Goal: Task Accomplishment & Management: Complete application form

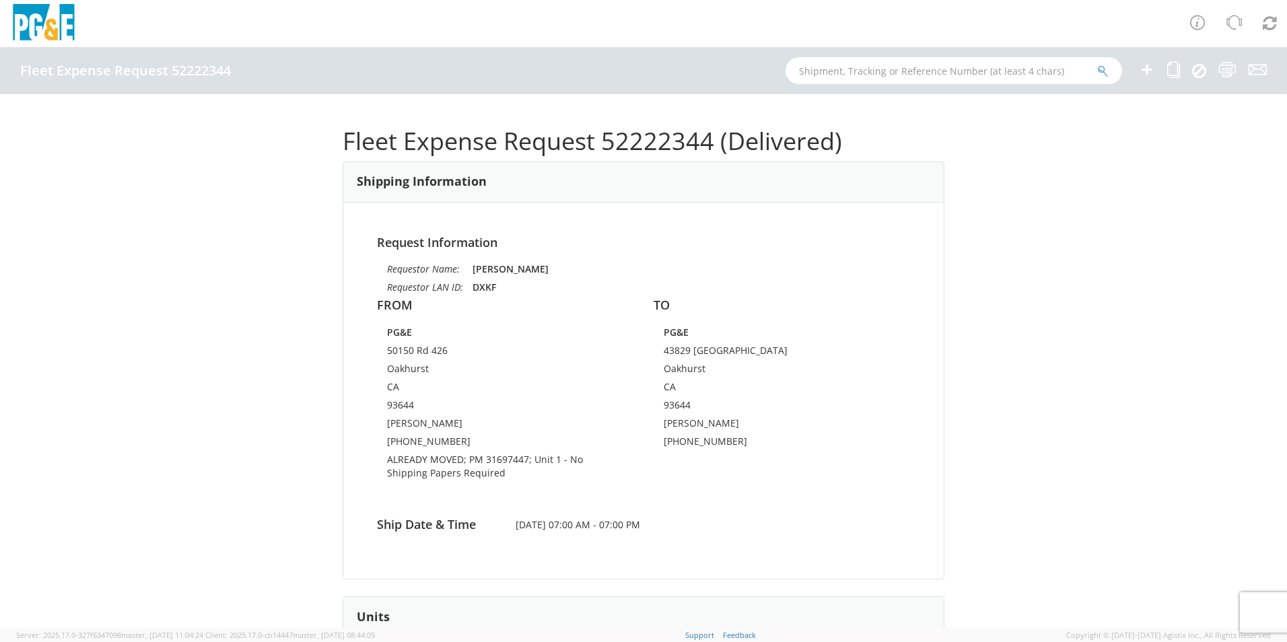
click at [1147, 69] on icon at bounding box center [1147, 69] width 16 height 17
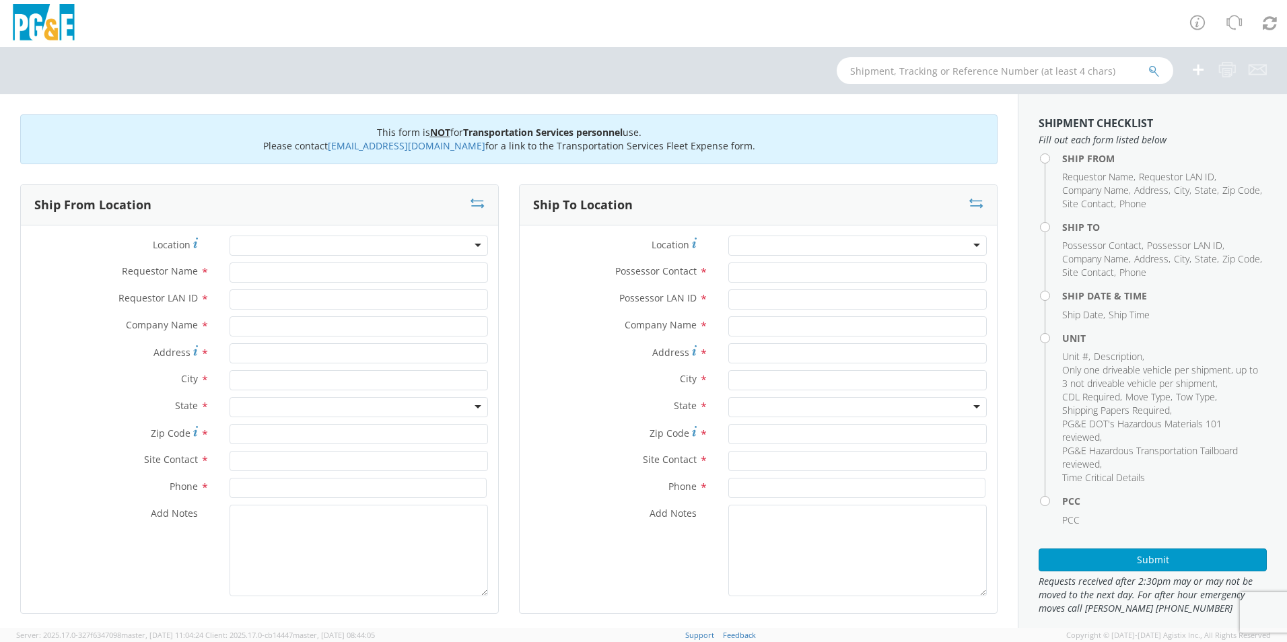
click at [250, 245] on div at bounding box center [359, 246] width 259 height 20
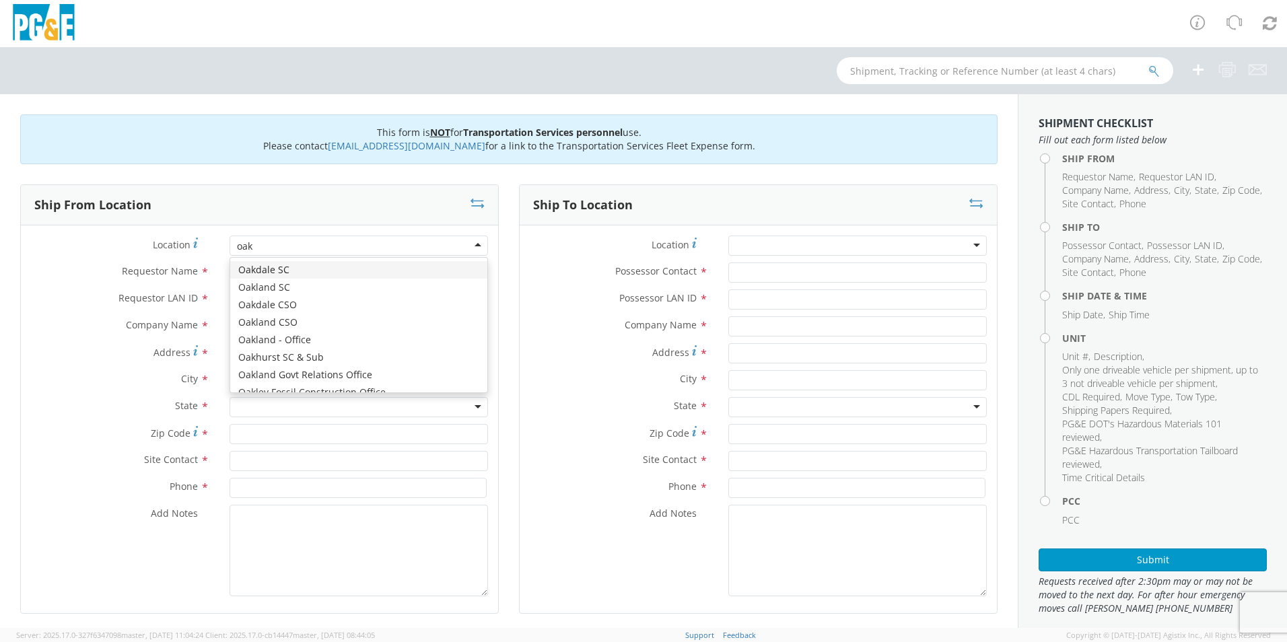
type input "oakd"
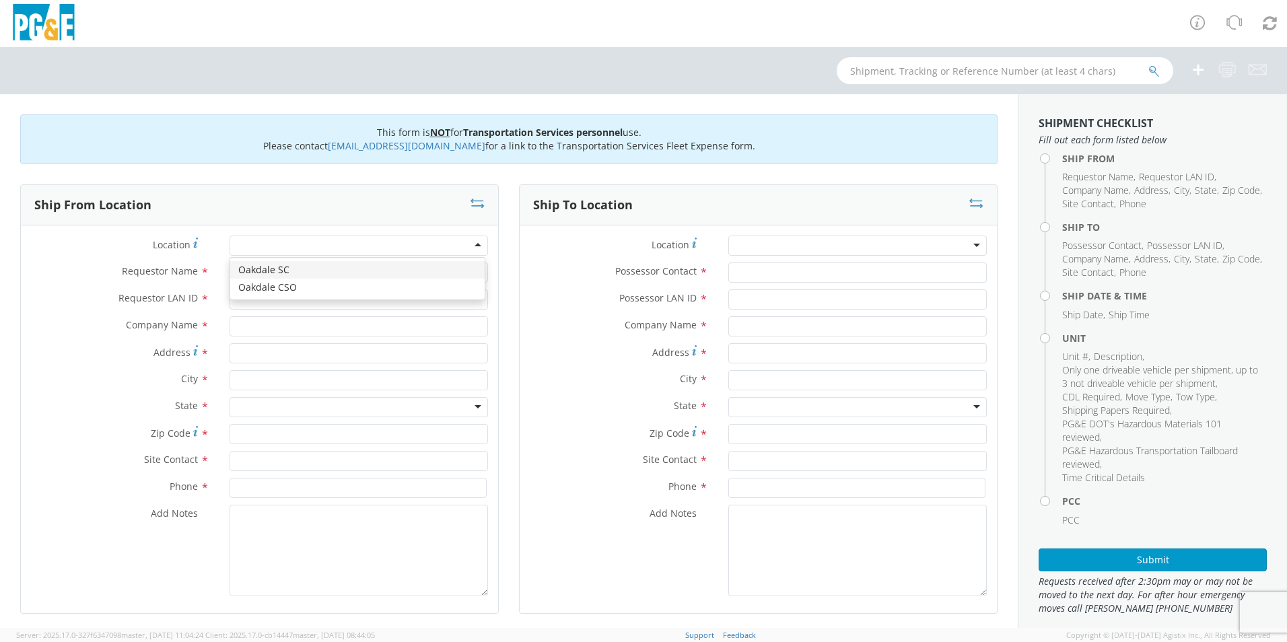
type input "PG&E"
type input "[STREET_ADDRESS][PERSON_NAME]"
type input "Oakdale"
type input "95361"
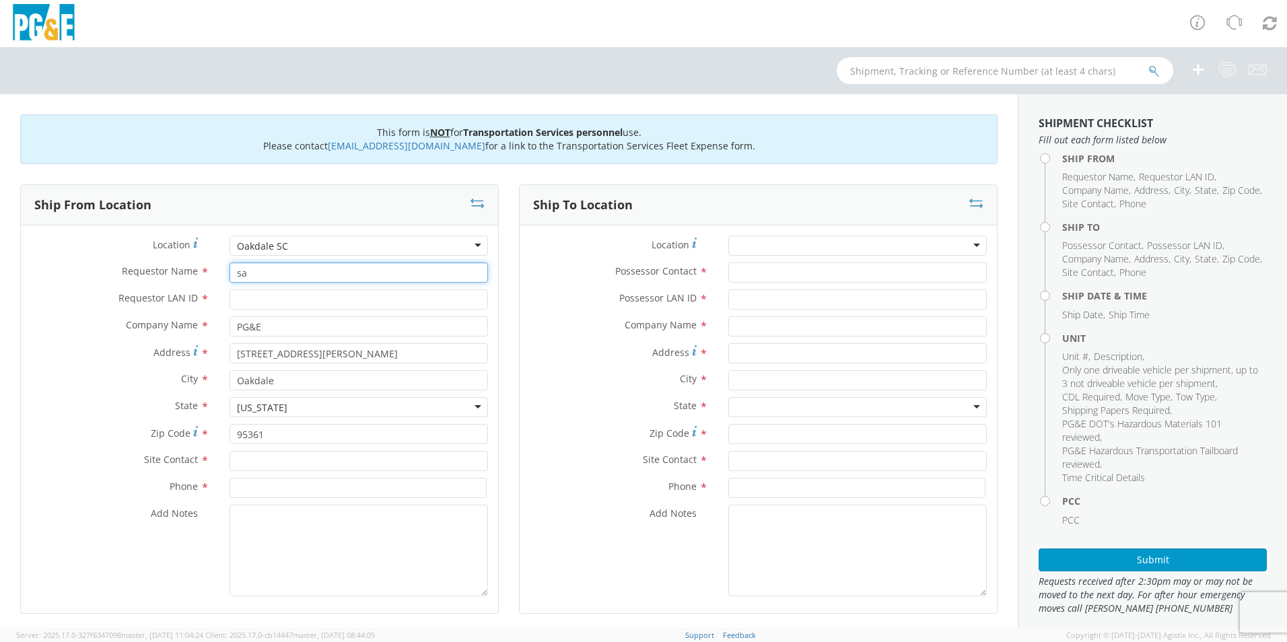
type input "s"
type input "A"
type input "[PERSON_NAME]"
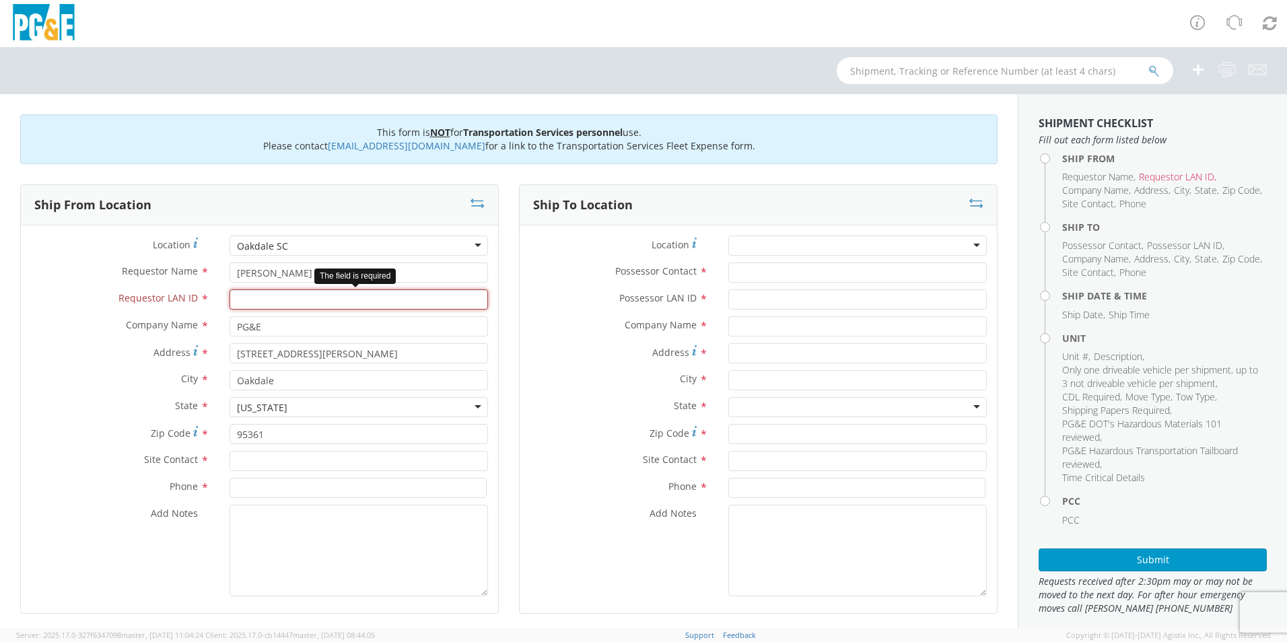
click at [304, 306] on input "Requestor LAN ID *" at bounding box center [359, 299] width 259 height 20
type input "SXG2"
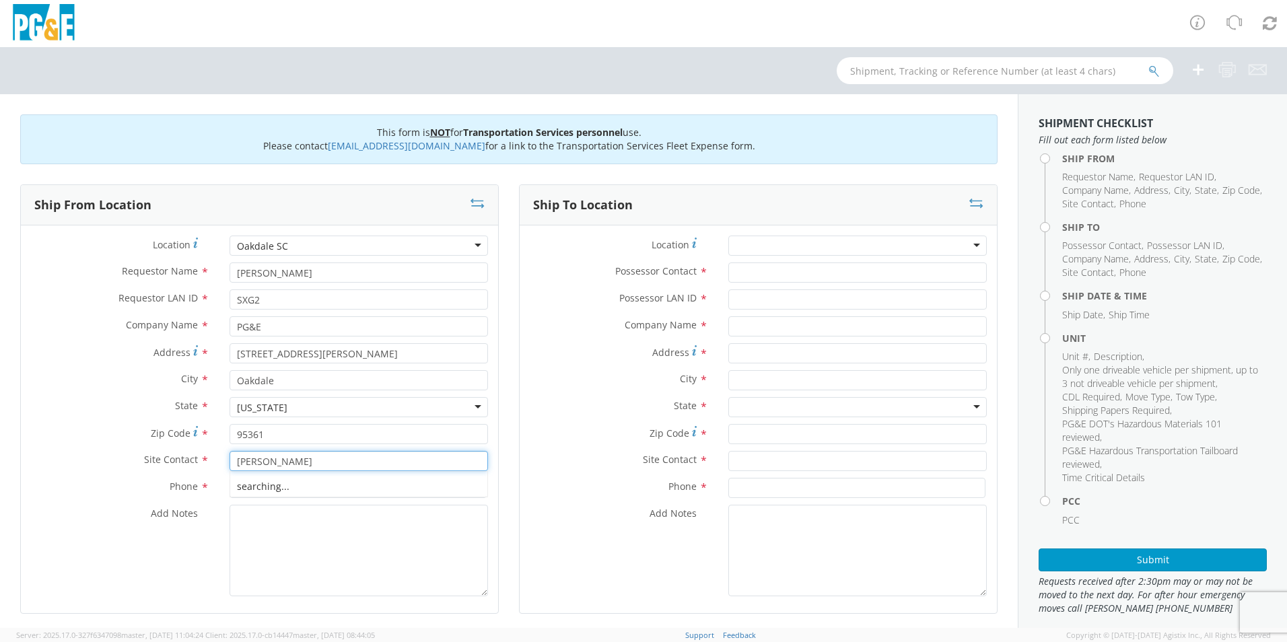
type input "[PERSON_NAME]"
type input "[PHONE_NUMBER]"
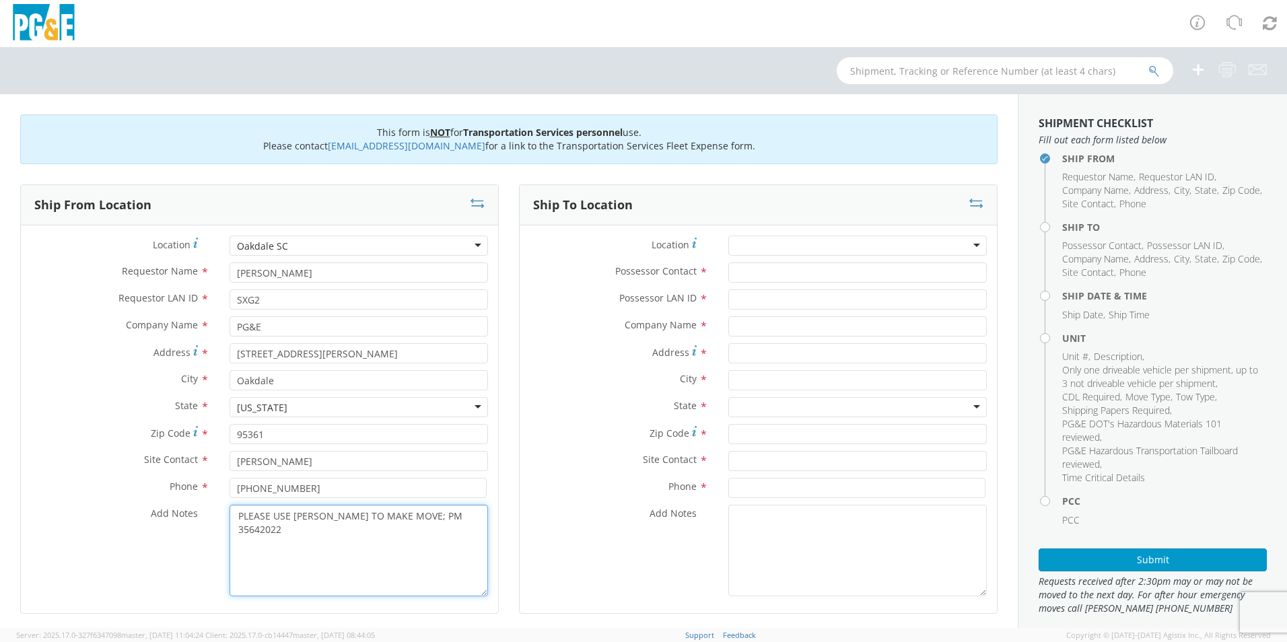
type textarea "PLEASE USE [PERSON_NAME] TO MAKE MOVE; PM 35642022"
click at [730, 271] on input "Possessor Contact *" at bounding box center [857, 273] width 259 height 20
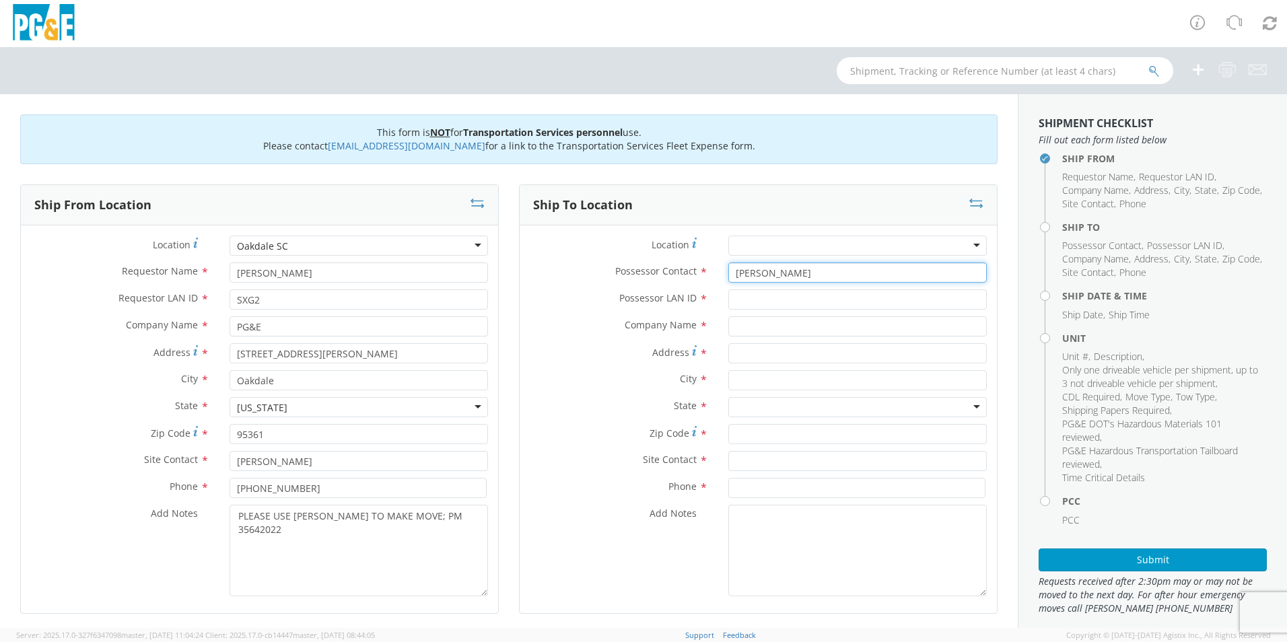
type input "[PERSON_NAME]"
type input "SXG2"
type input "PG&E"
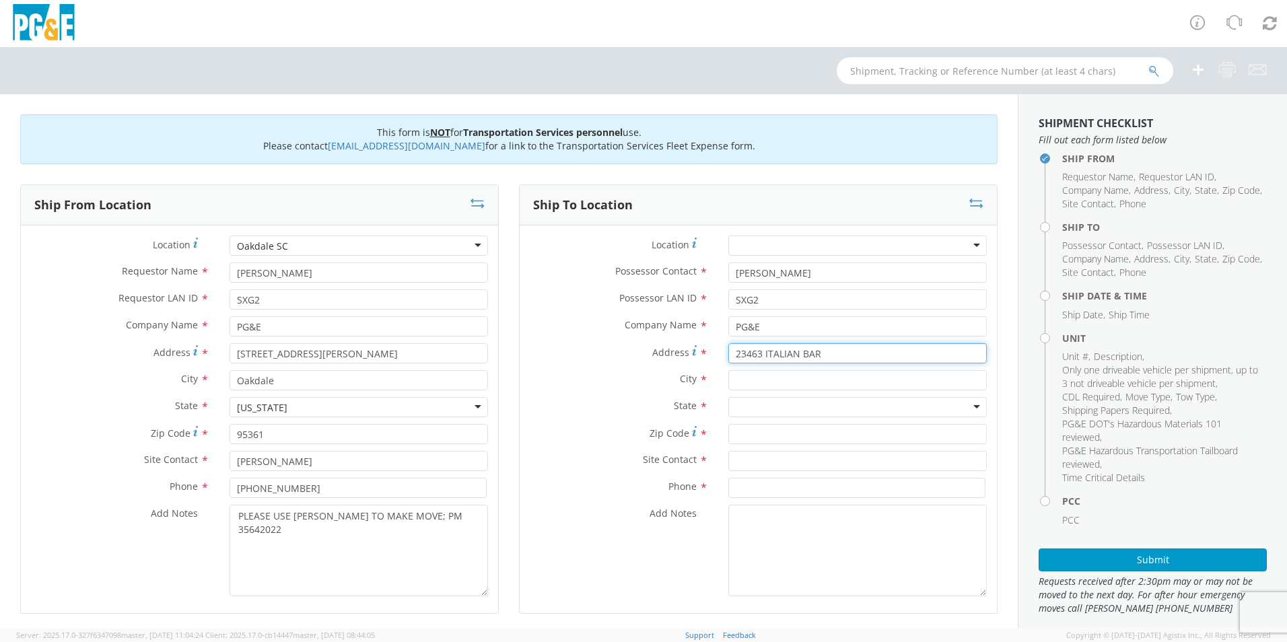
type input "23463 ITALIAN BAR"
type input "COLUMBIA"
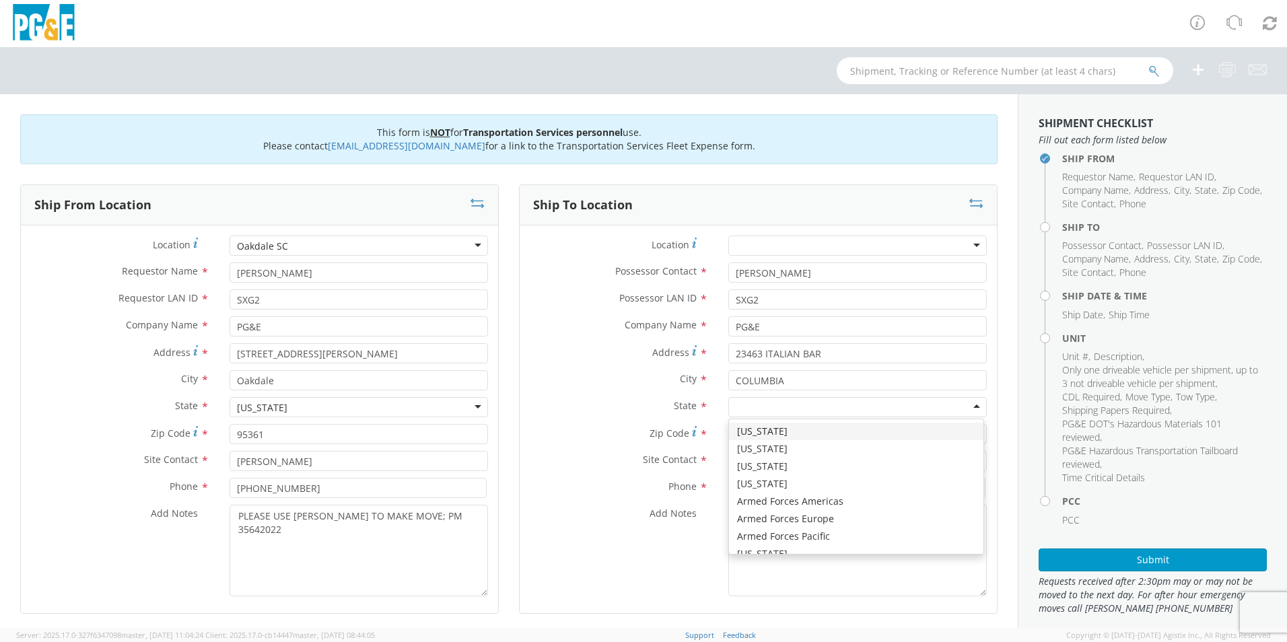
type input "C"
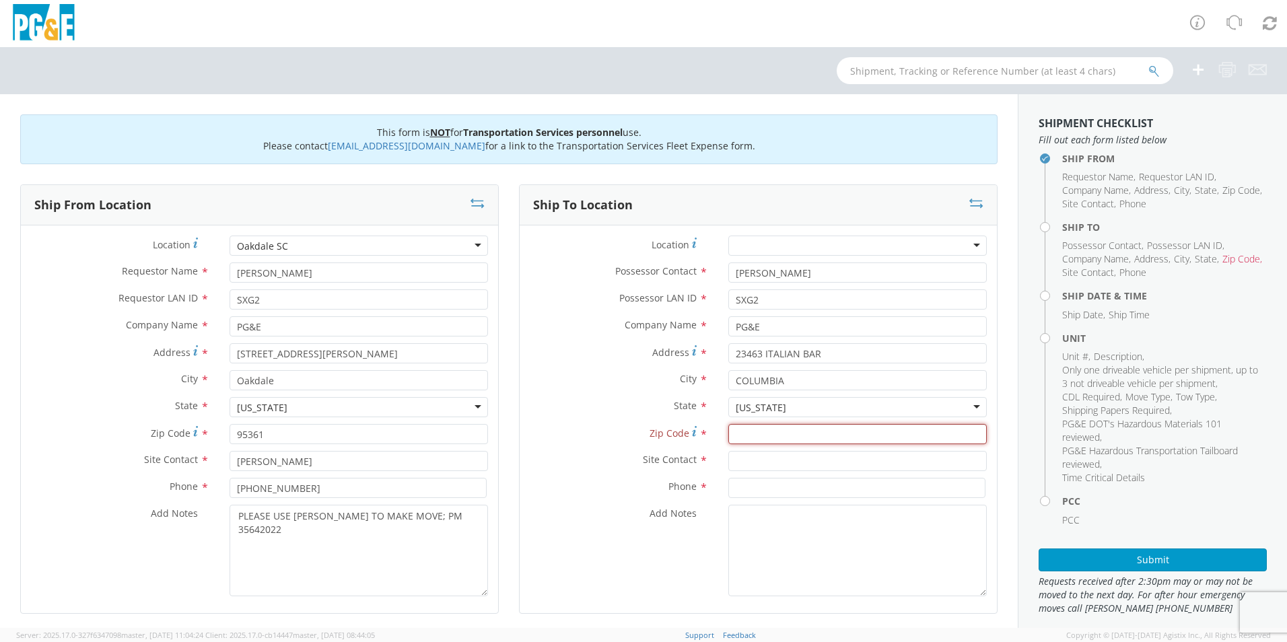
click at [782, 439] on input "Zip Code *" at bounding box center [857, 434] width 259 height 20
type input "95310"
type input "[PERSON_NAME]"
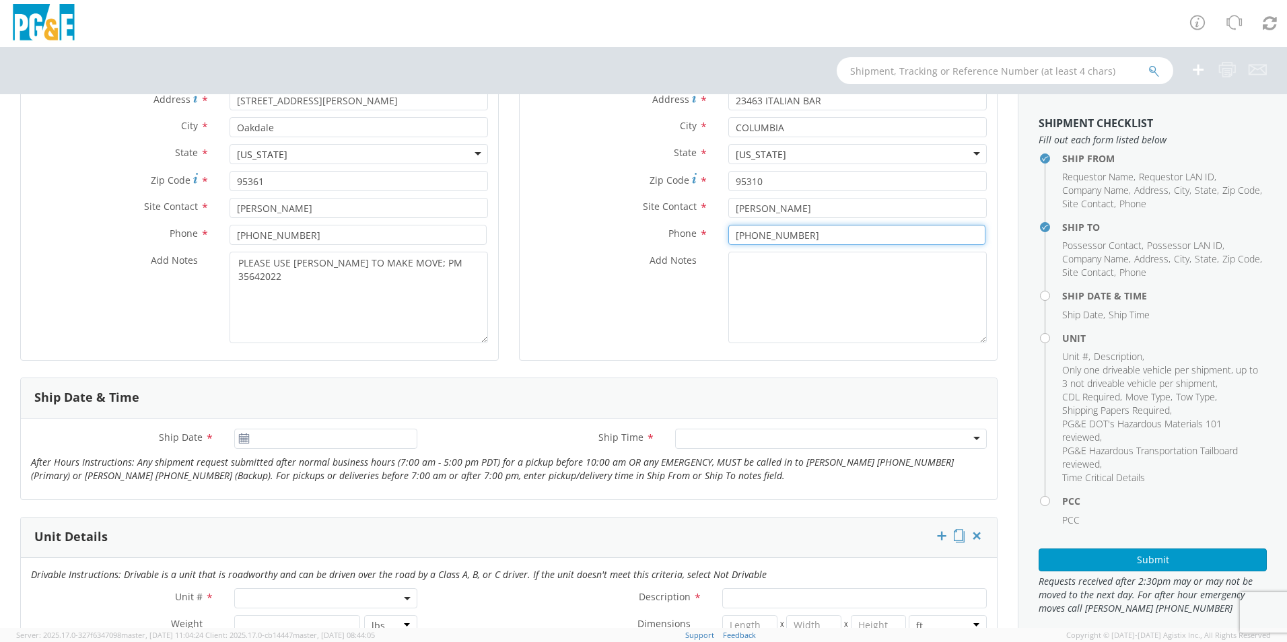
scroll to position [337, 0]
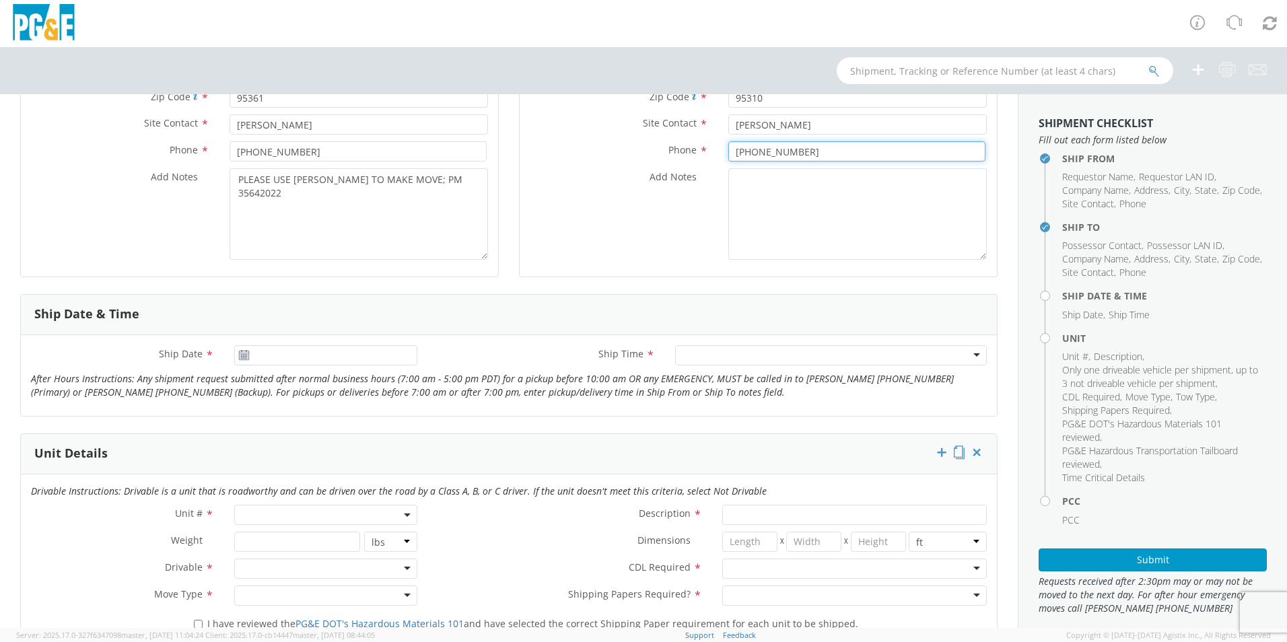
type input "[PHONE_NUMBER]"
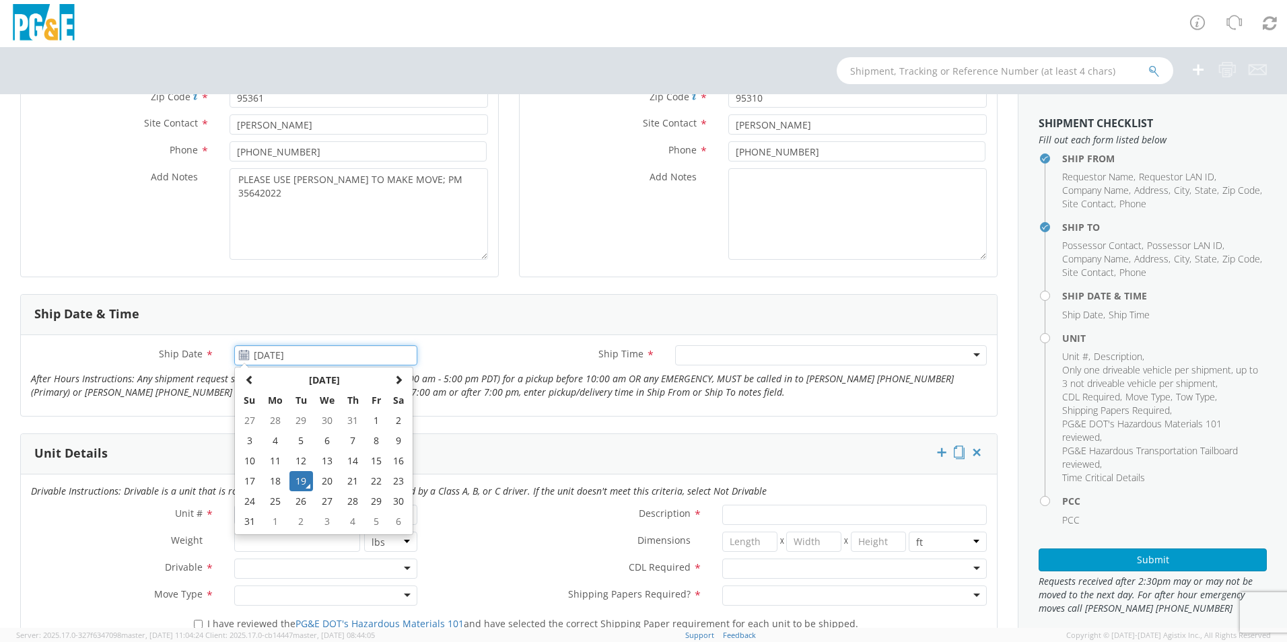
click at [254, 355] on input "[DATE]" at bounding box center [325, 355] width 183 height 20
click at [397, 377] on span at bounding box center [398, 379] width 9 height 9
click at [329, 440] on td "10" at bounding box center [327, 441] width 28 height 20
type input "[DATE]"
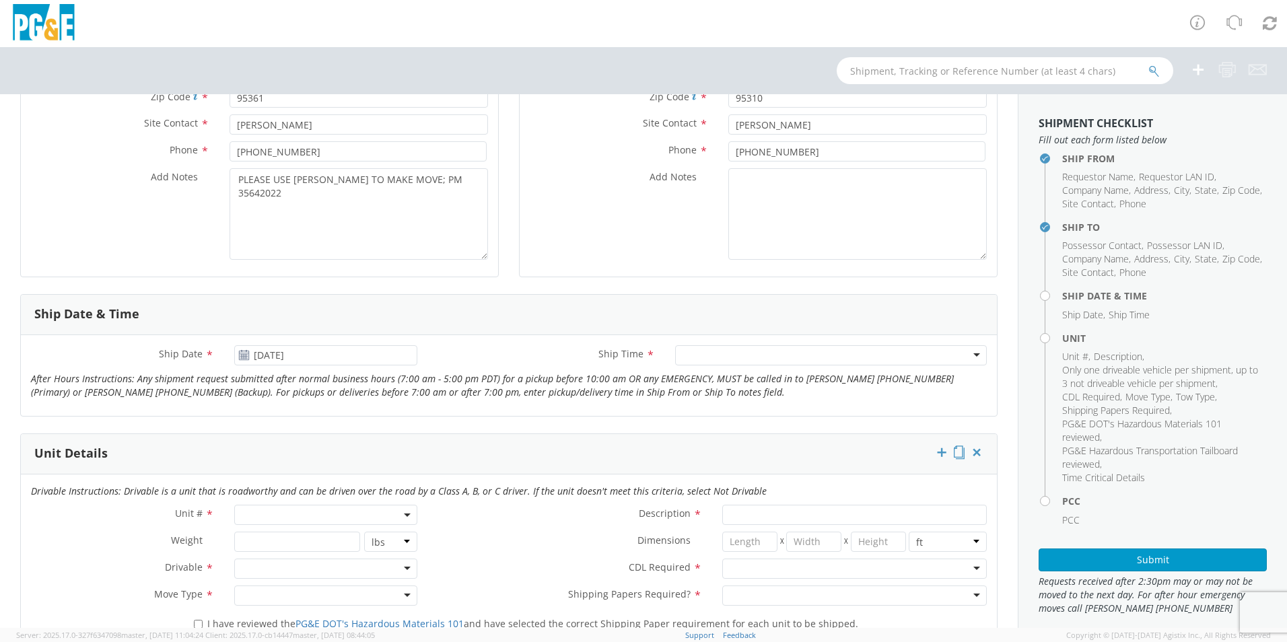
click at [693, 363] on div at bounding box center [831, 355] width 312 height 20
click at [281, 512] on span at bounding box center [325, 515] width 183 height 20
click at [284, 529] on input "search" at bounding box center [325, 537] width 174 height 20
type input "OTHER"
select select "Other"
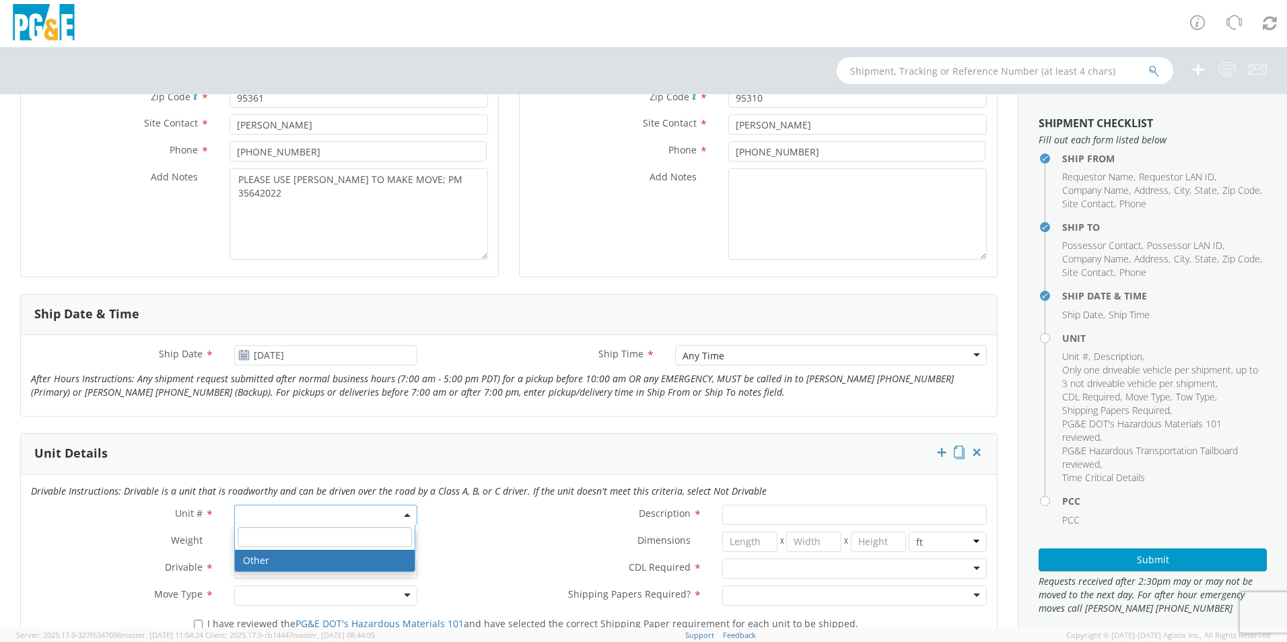
select select "? undefined:undefined ?"
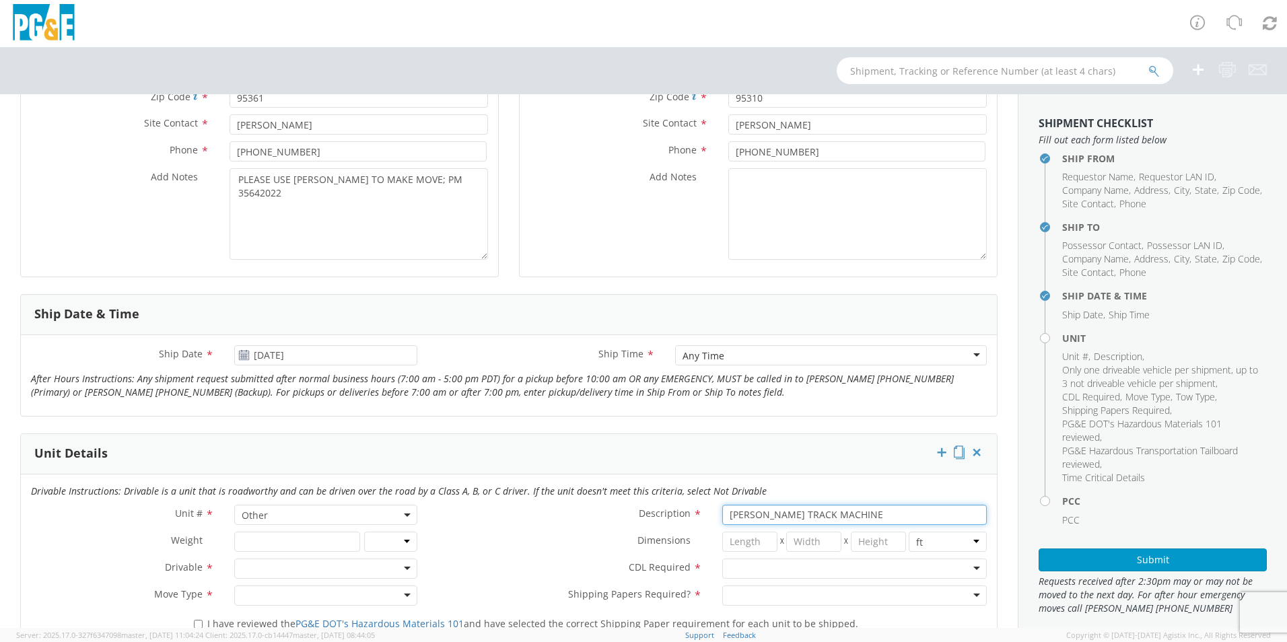
type input "[PERSON_NAME] TRACK MACHINE"
click at [271, 574] on div at bounding box center [325, 569] width 183 height 20
click at [815, 572] on div at bounding box center [854, 569] width 265 height 20
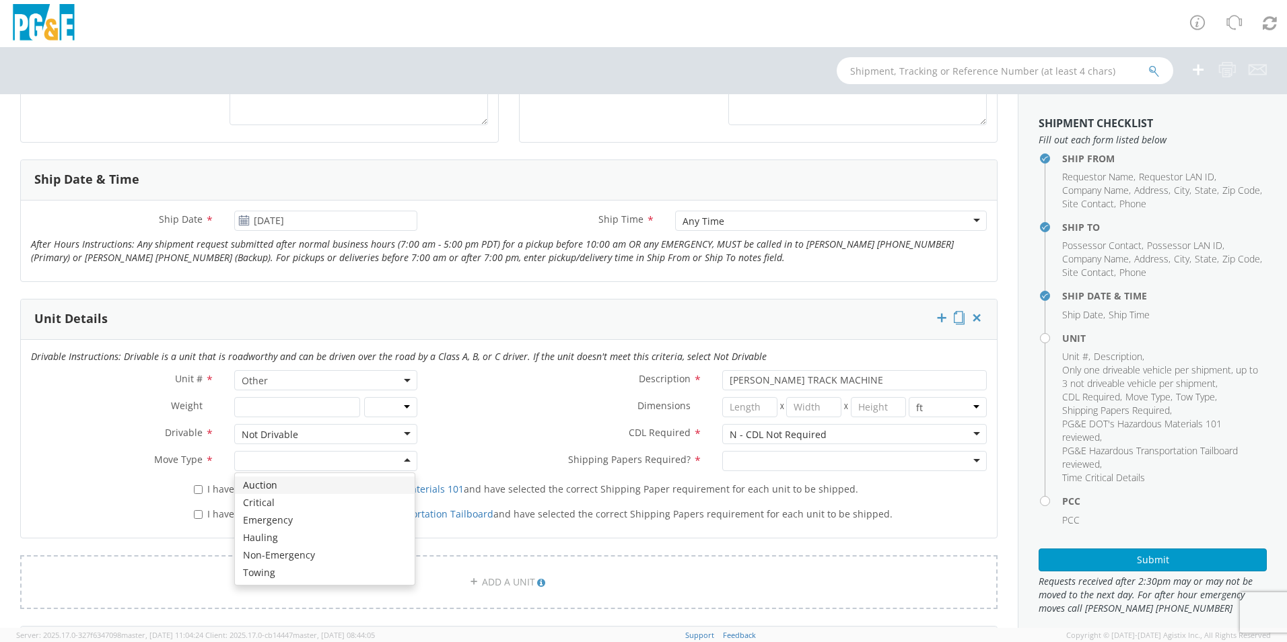
click at [252, 458] on div at bounding box center [325, 461] width 183 height 20
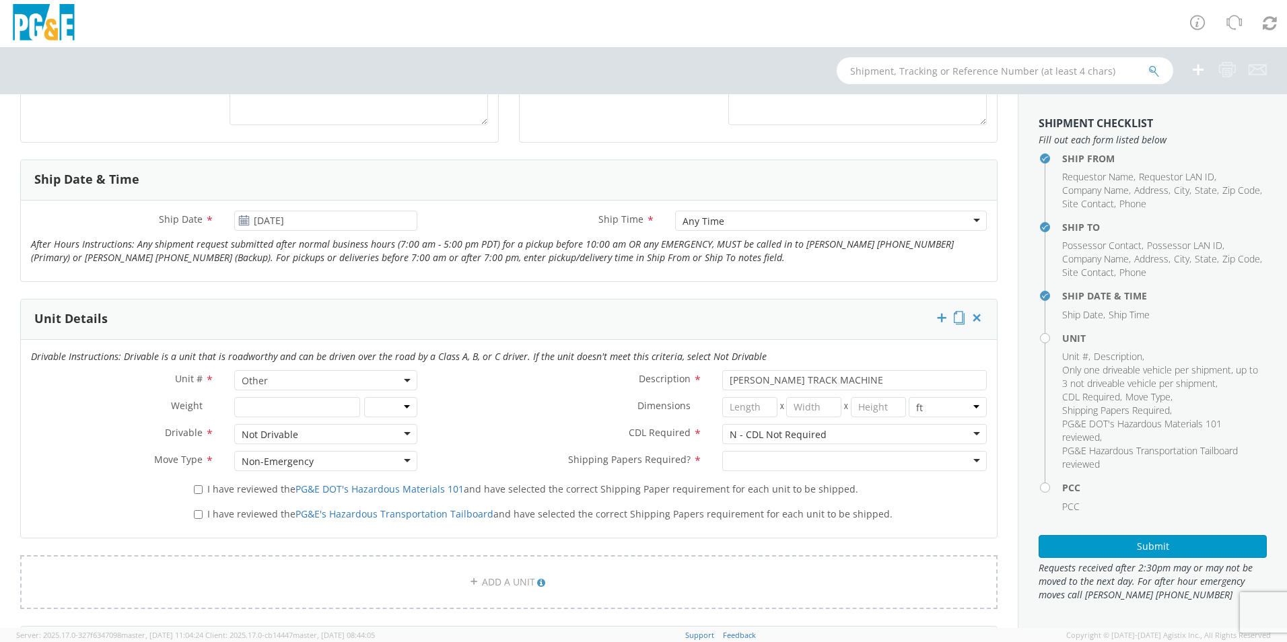
click at [779, 464] on div at bounding box center [854, 461] width 265 height 20
click at [199, 487] on input "I have reviewed the PG&E DOT's Hazardous Materials 101 and have selected the co…" at bounding box center [198, 489] width 9 height 9
checkbox input "true"
click at [194, 516] on input "I have reviewed the PG&E's Hazardous Transportation Tailboard and have selected…" at bounding box center [198, 514] width 9 height 9
checkbox input "true"
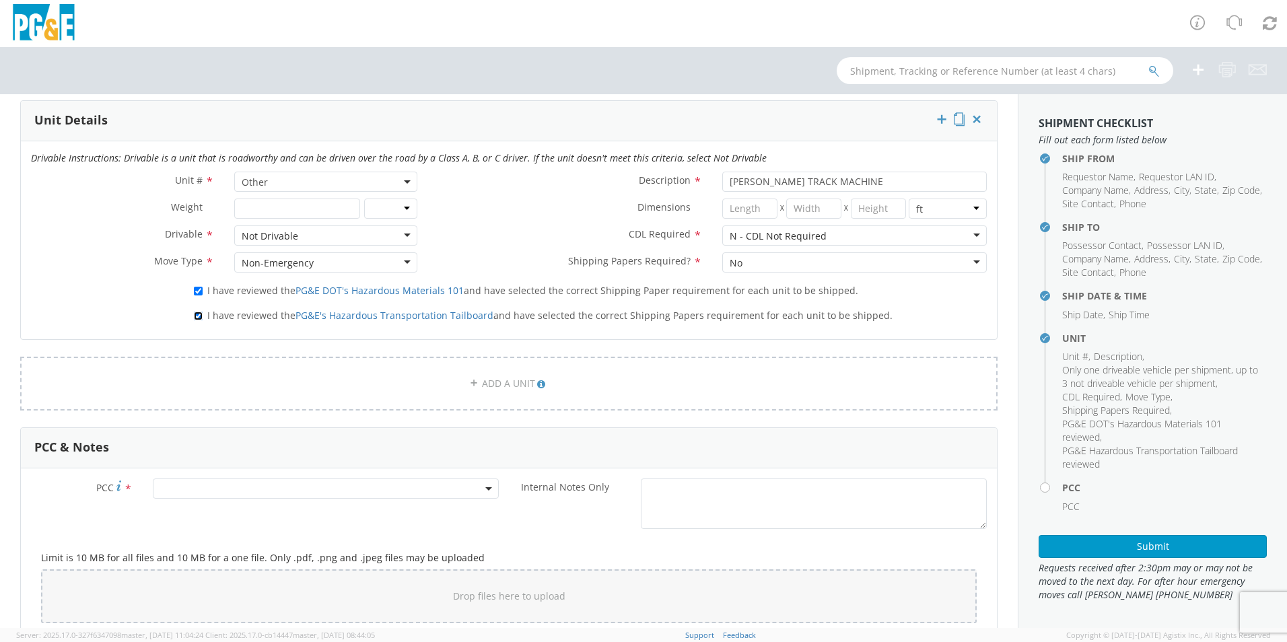
scroll to position [673, 0]
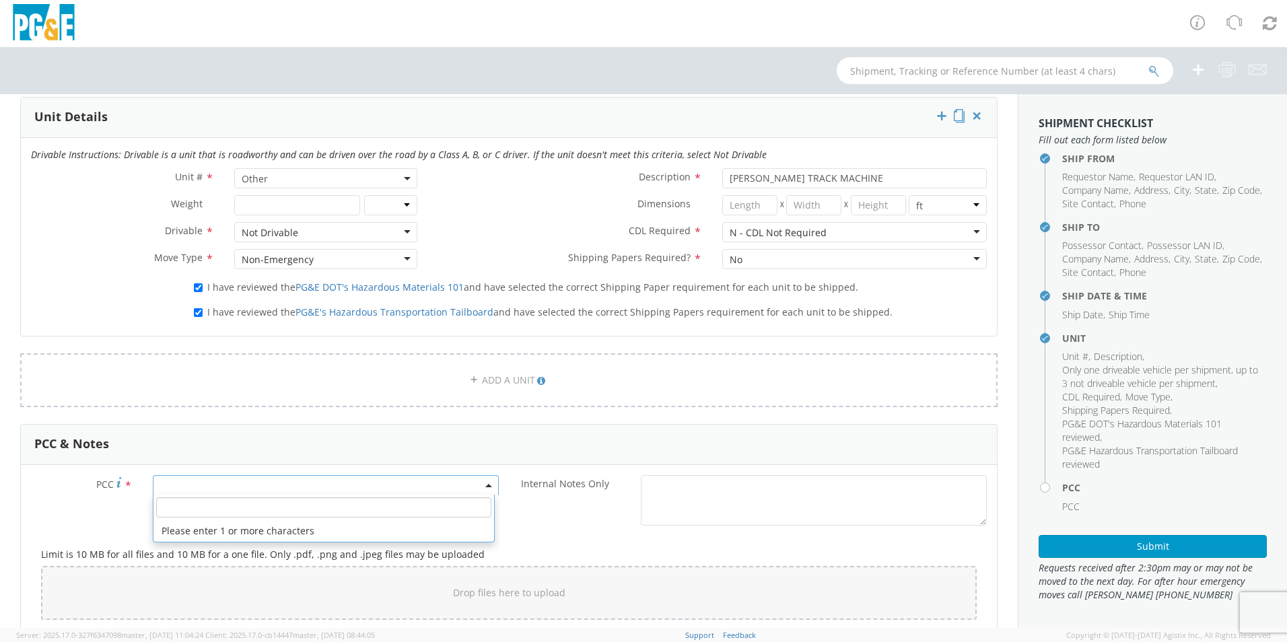
click at [284, 477] on span at bounding box center [326, 485] width 346 height 20
click at [284, 495] on span at bounding box center [323, 508] width 341 height 26
click at [270, 509] on input "number" at bounding box center [323, 507] width 335 height 20
type input "12086"
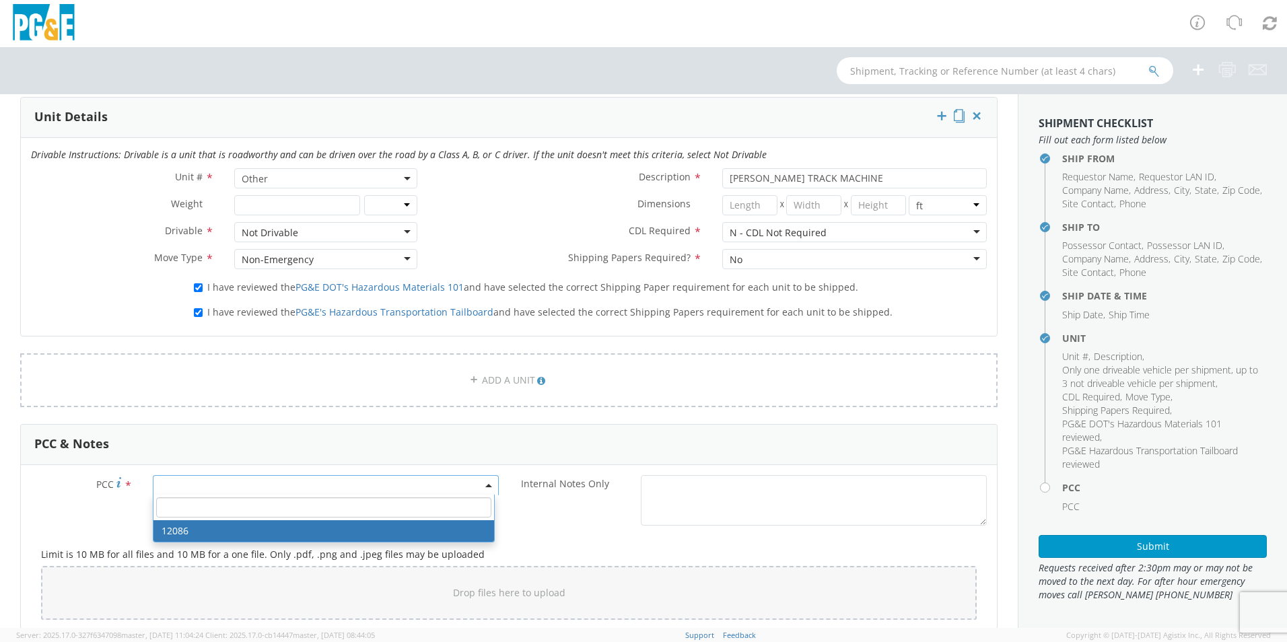
select select "12086"
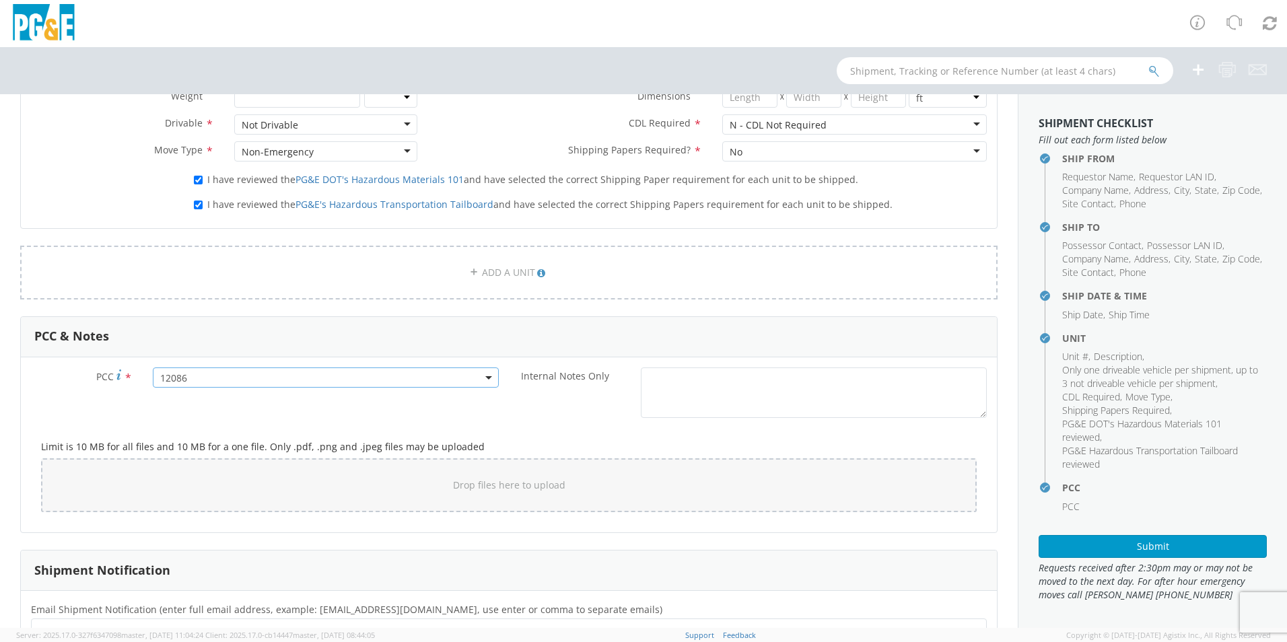
scroll to position [875, 0]
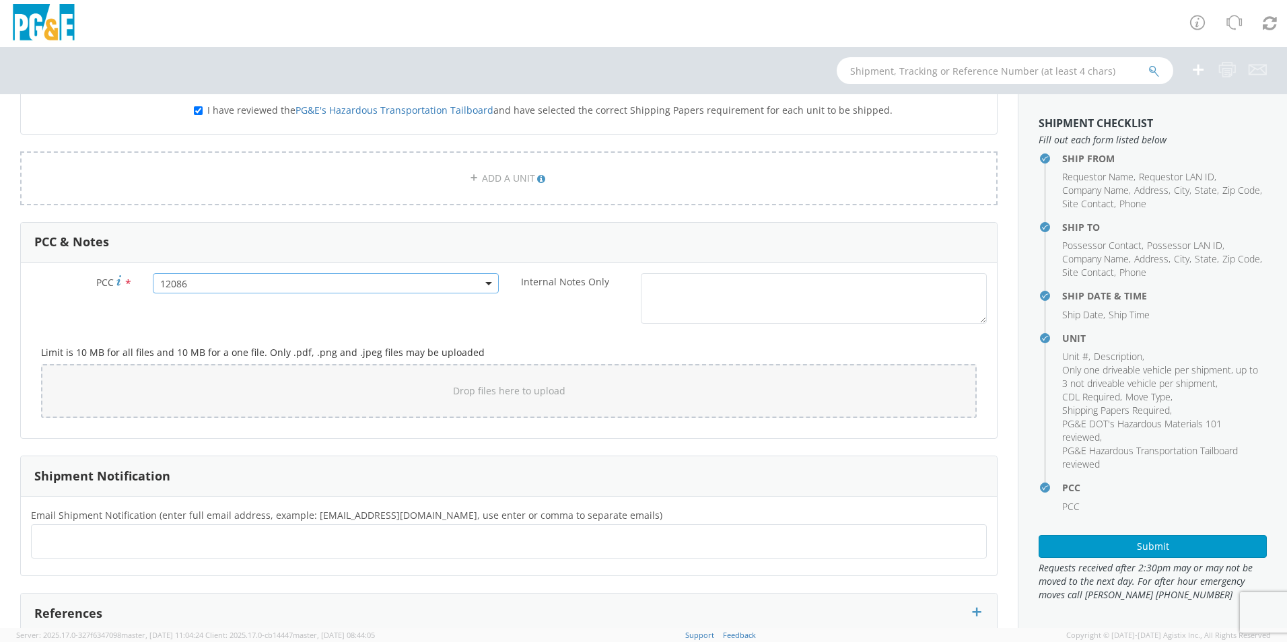
click at [137, 541] on ul at bounding box center [509, 541] width 944 height 22
type input "[EMAIL_ADDRESS][DOMAIN_NAME]"
click at [1129, 541] on button "Submit" at bounding box center [1153, 546] width 228 height 23
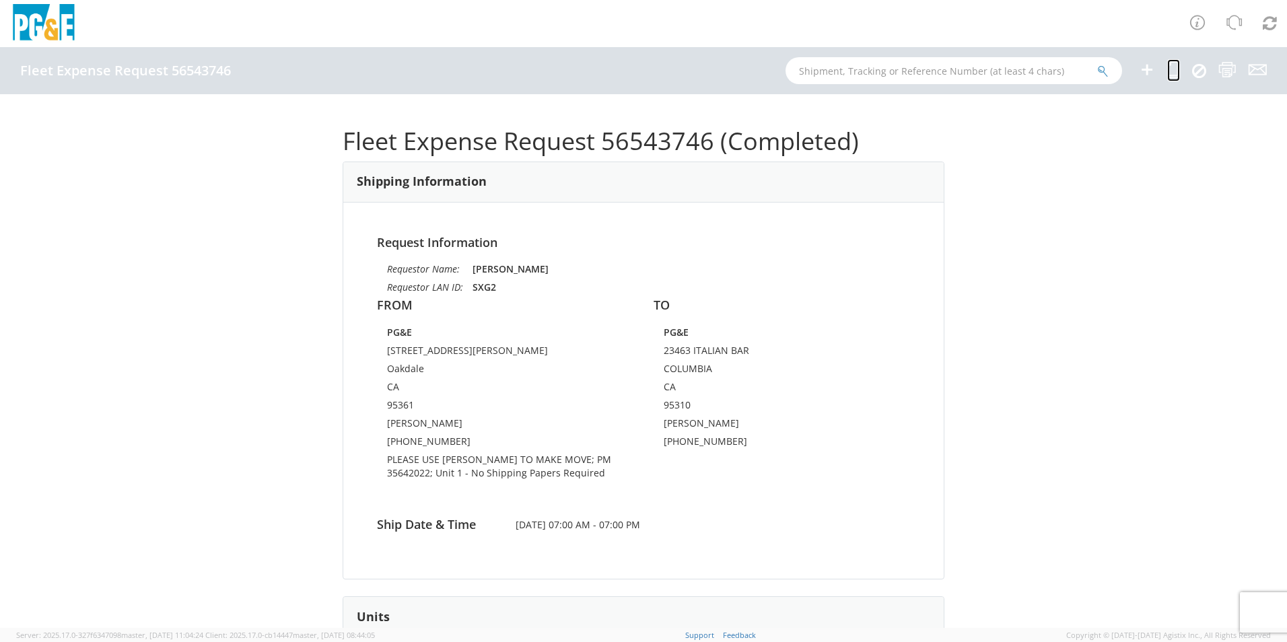
click at [1178, 72] on icon at bounding box center [1173, 69] width 13 height 17
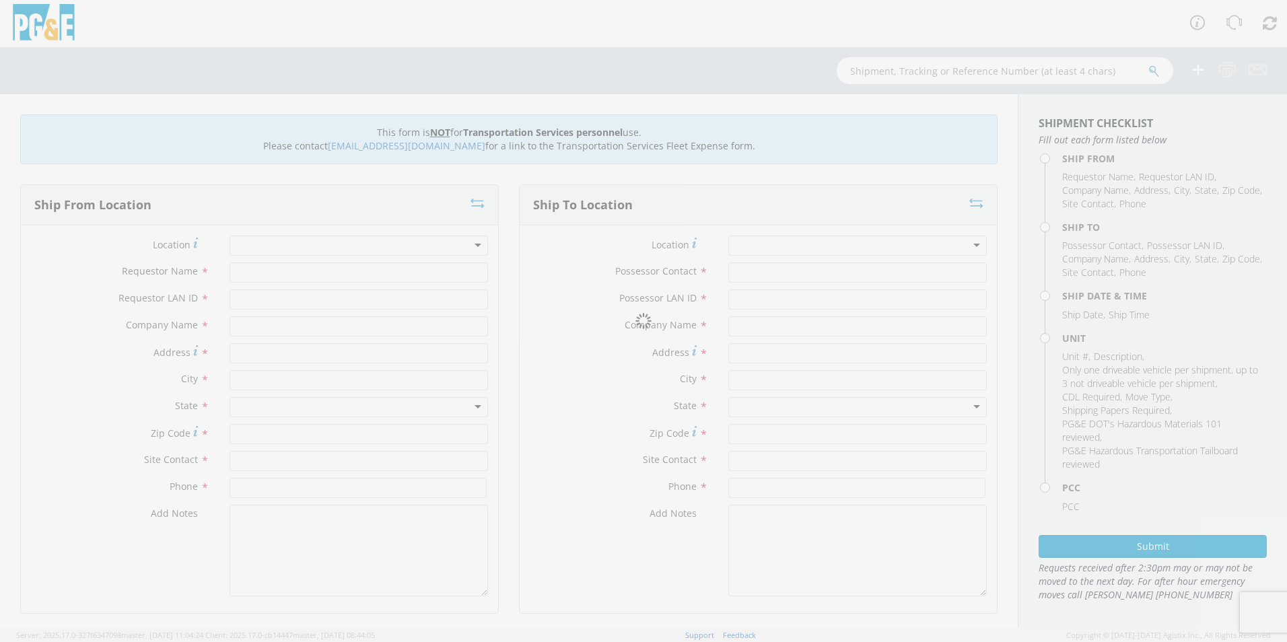
type input "[PERSON_NAME]"
type input "SXG2"
type input "PG&E"
type input "[STREET_ADDRESS][PERSON_NAME]"
type input "Oakdale"
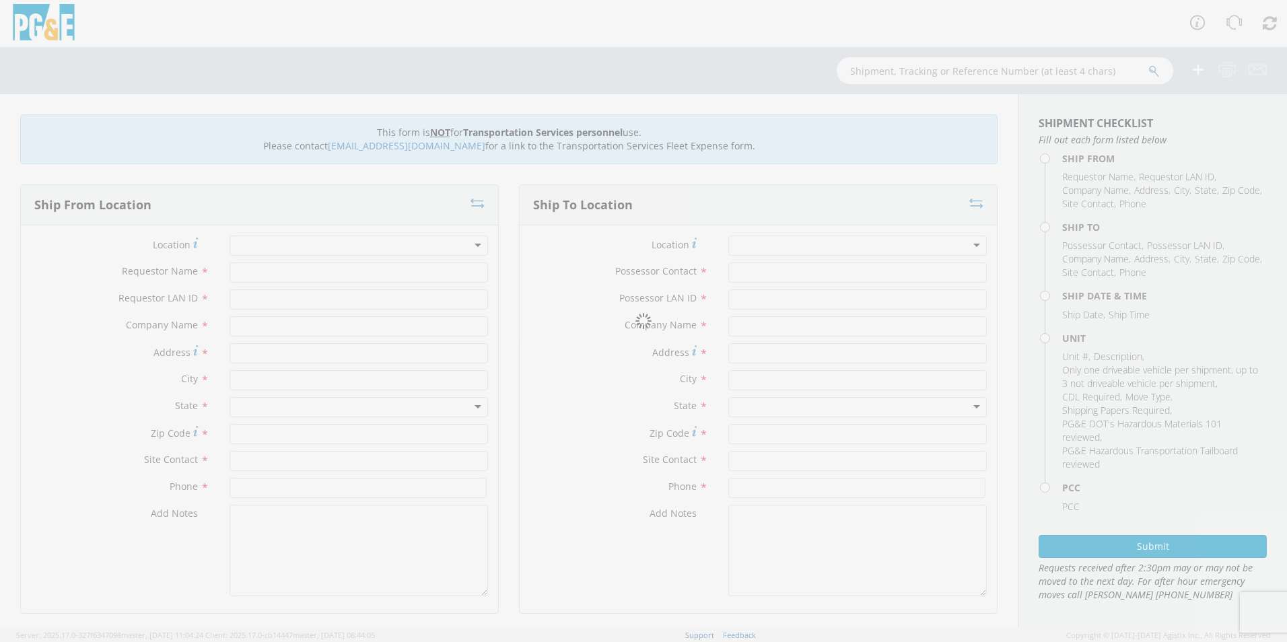
type input "95361"
type input "[PERSON_NAME]"
type input "[PHONE_NUMBER]"
type input "[PERSON_NAME]"
type input "SXG2"
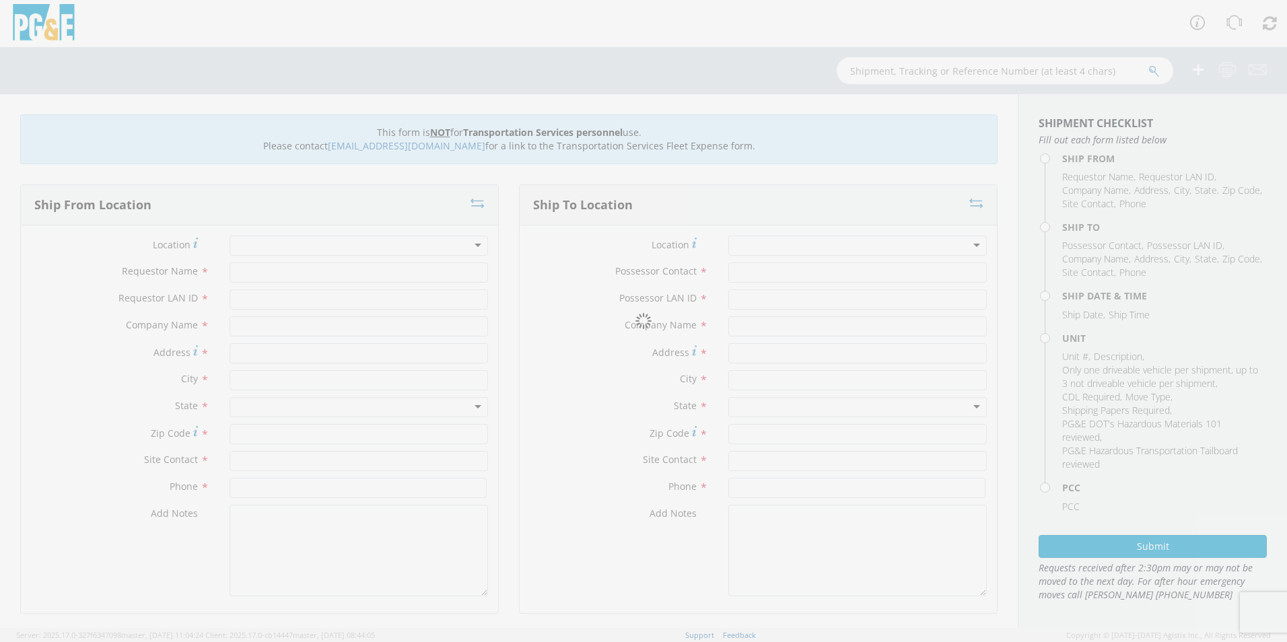
type input "PG&E"
type input "23463 ITALIAN BAR"
type input "COLUMBIA"
type input "95310"
type input "[PERSON_NAME]"
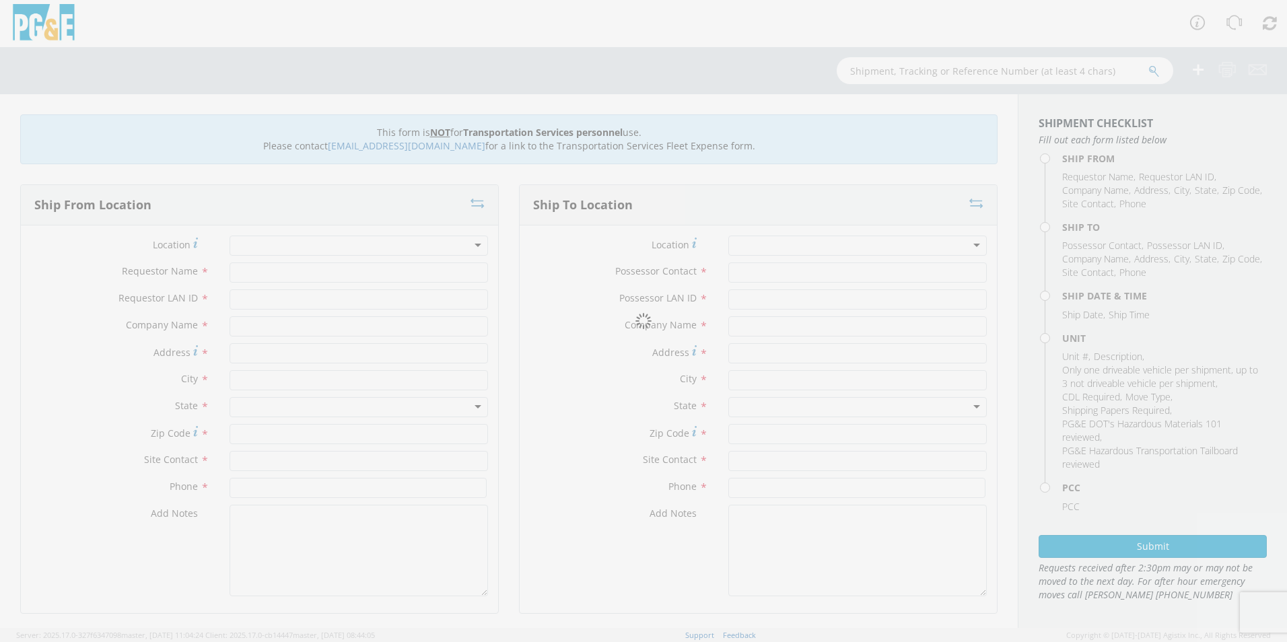
type input "[PHONE_NUMBER]"
type input "[DATE]"
type input "[PERSON_NAME] TRACK MACHINE"
type input "0"
select select "12086"
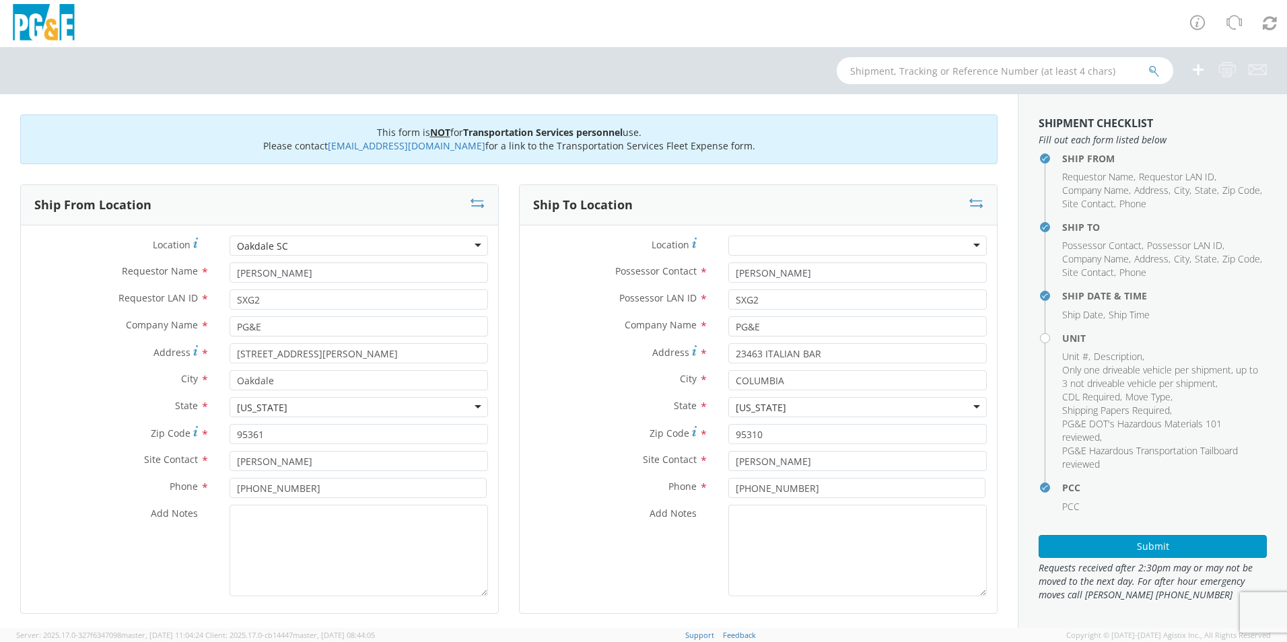
select select "Other"
click at [416, 551] on textarea "Add Notes *" at bounding box center [359, 551] width 259 height 92
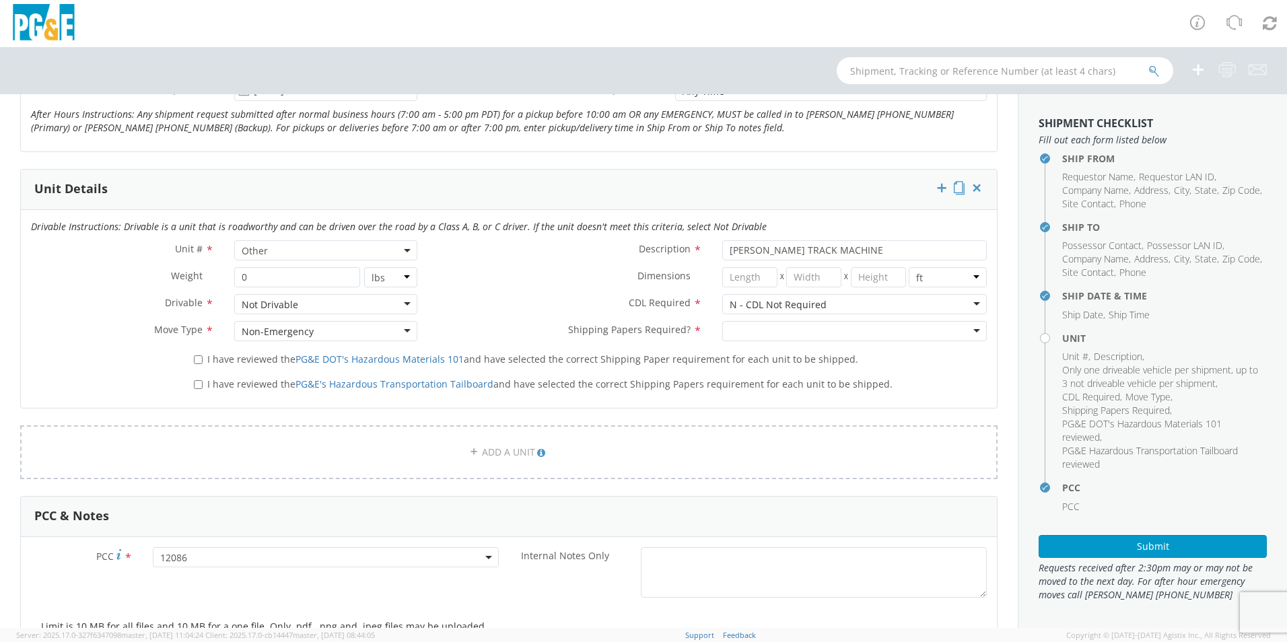
scroll to position [606, 0]
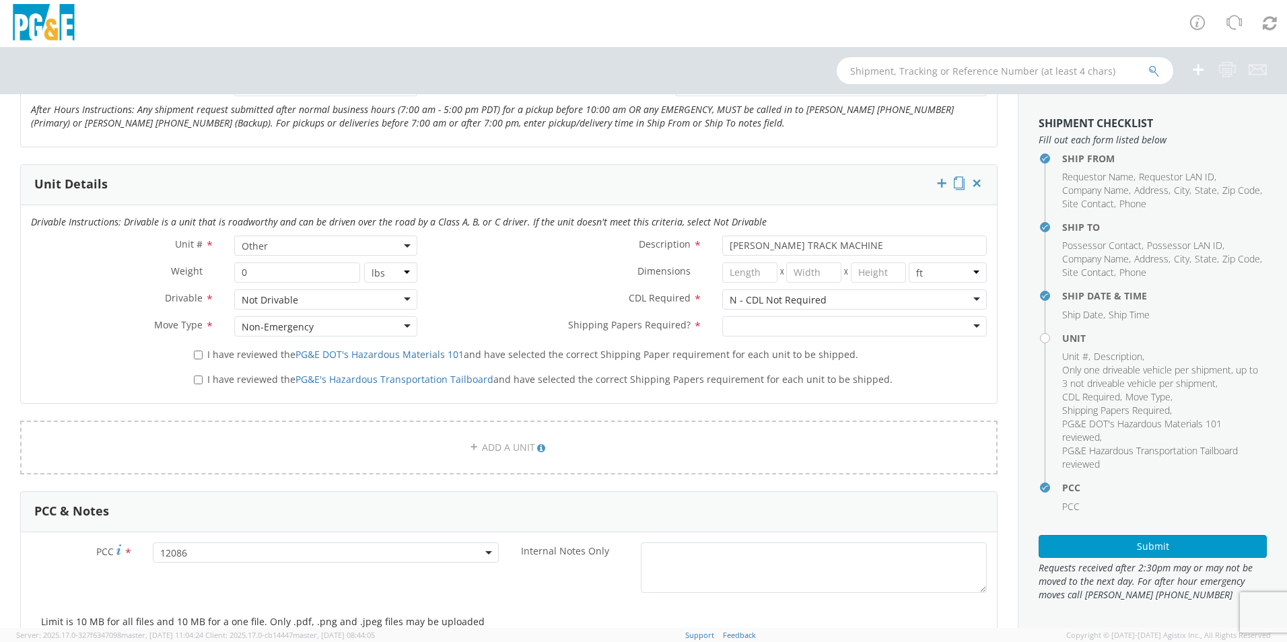
type textarea "PLEASE USE [PERSON_NAME] TO MAKE MOVE; PM 35642022"
click at [753, 323] on div at bounding box center [854, 326] width 265 height 20
click at [198, 353] on input "I have reviewed the PG&E DOT's Hazardous Materials 101 and have selected the co…" at bounding box center [198, 355] width 9 height 9
checkbox input "true"
click at [199, 377] on input "I have reviewed the PG&E's Hazardous Transportation Tailboard and have selected…" at bounding box center [198, 380] width 9 height 9
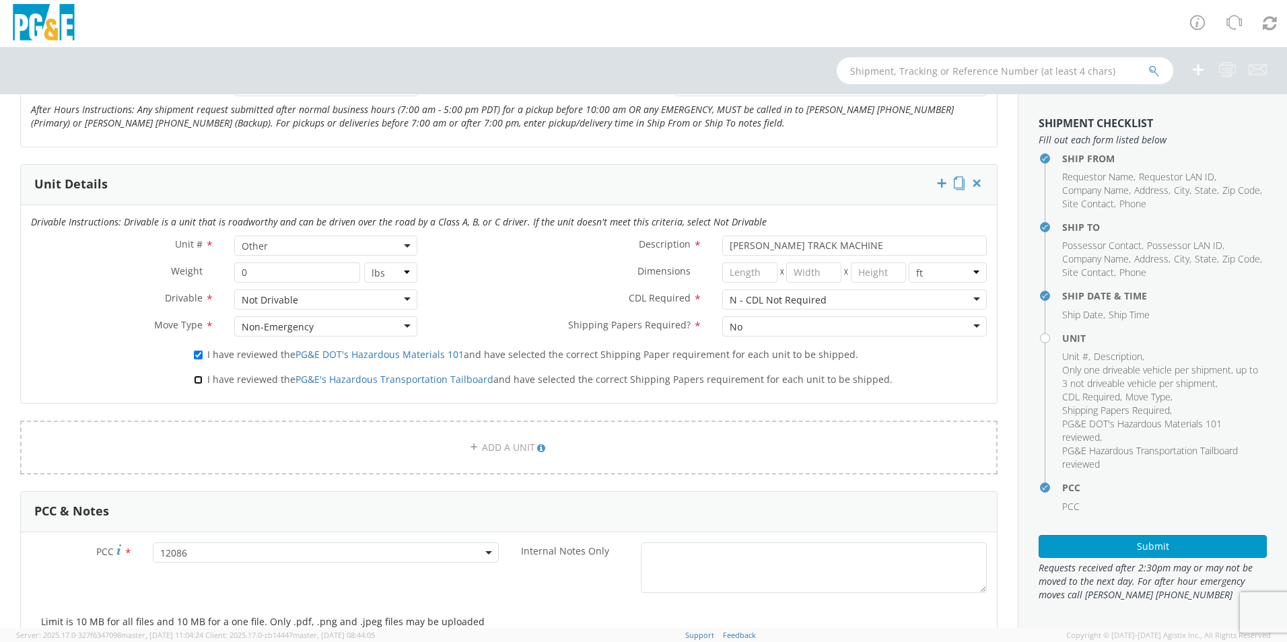
checkbox input "true"
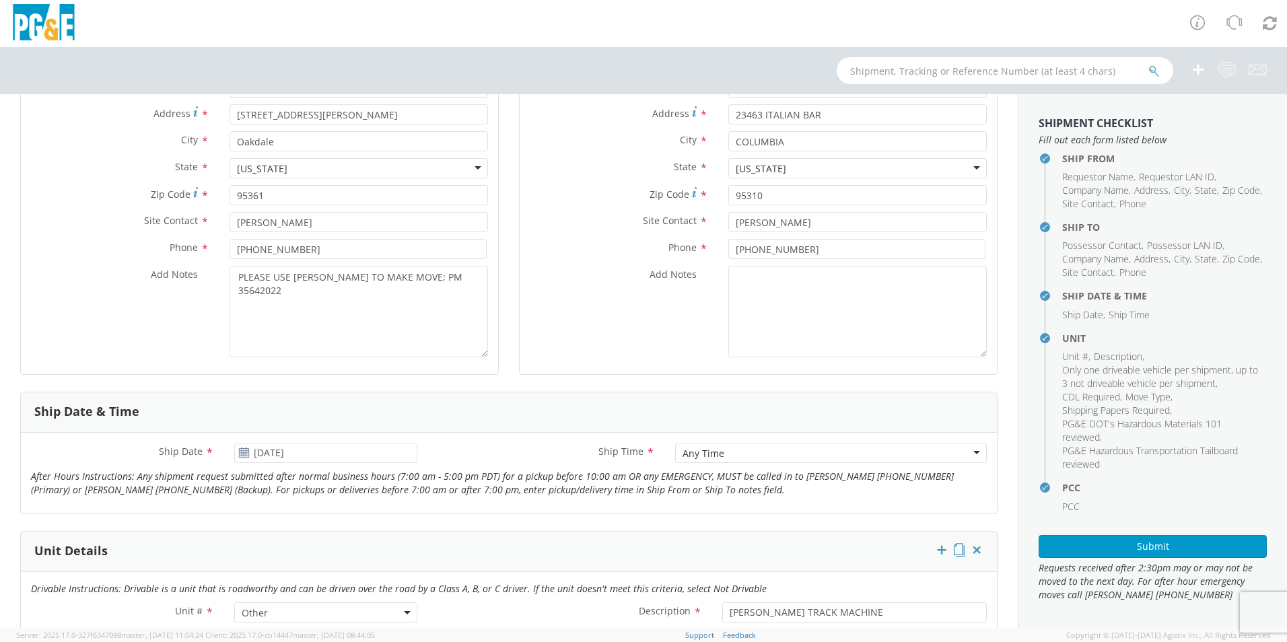
scroll to position [233, 0]
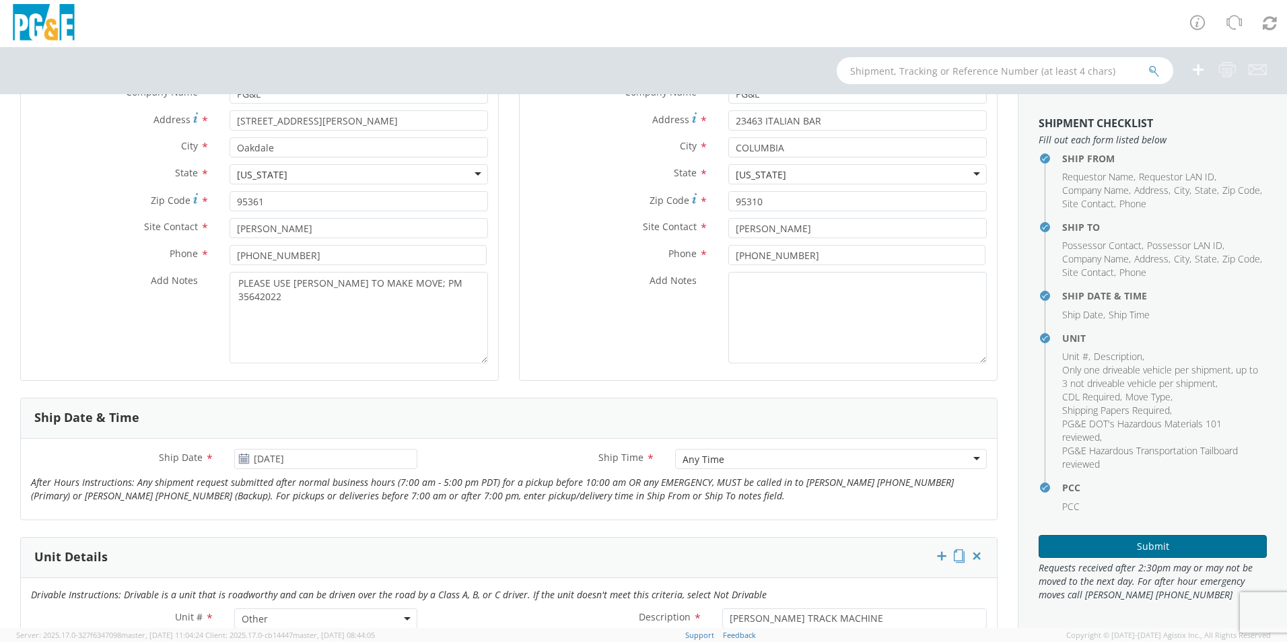
click at [1134, 547] on button "Submit" at bounding box center [1153, 546] width 228 height 23
